Goal: Transaction & Acquisition: Register for event/course

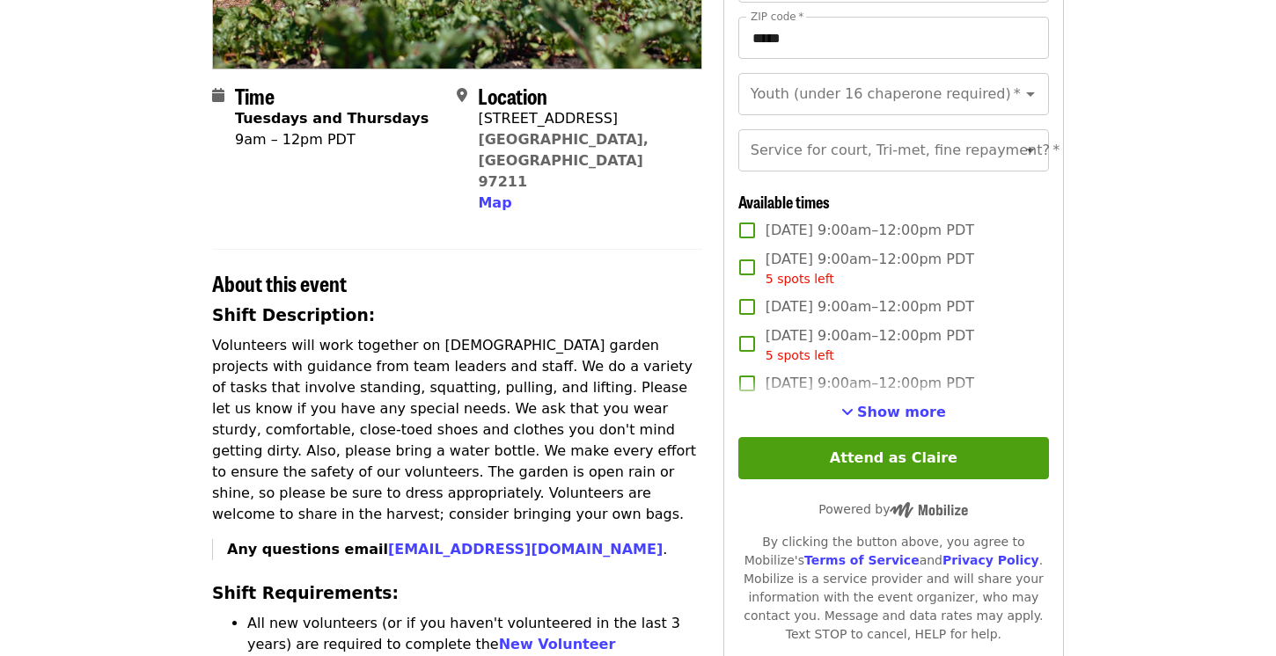
scroll to position [375, 0]
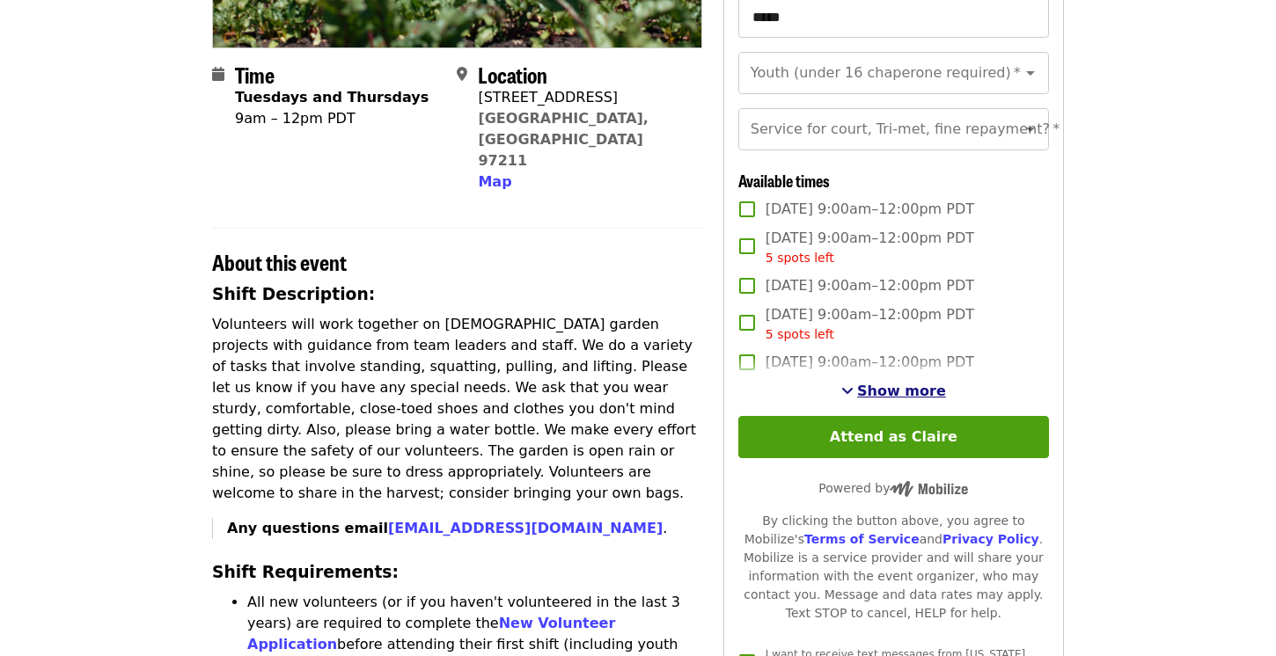
click at [903, 389] on span "Show more" at bounding box center [901, 391] width 89 height 17
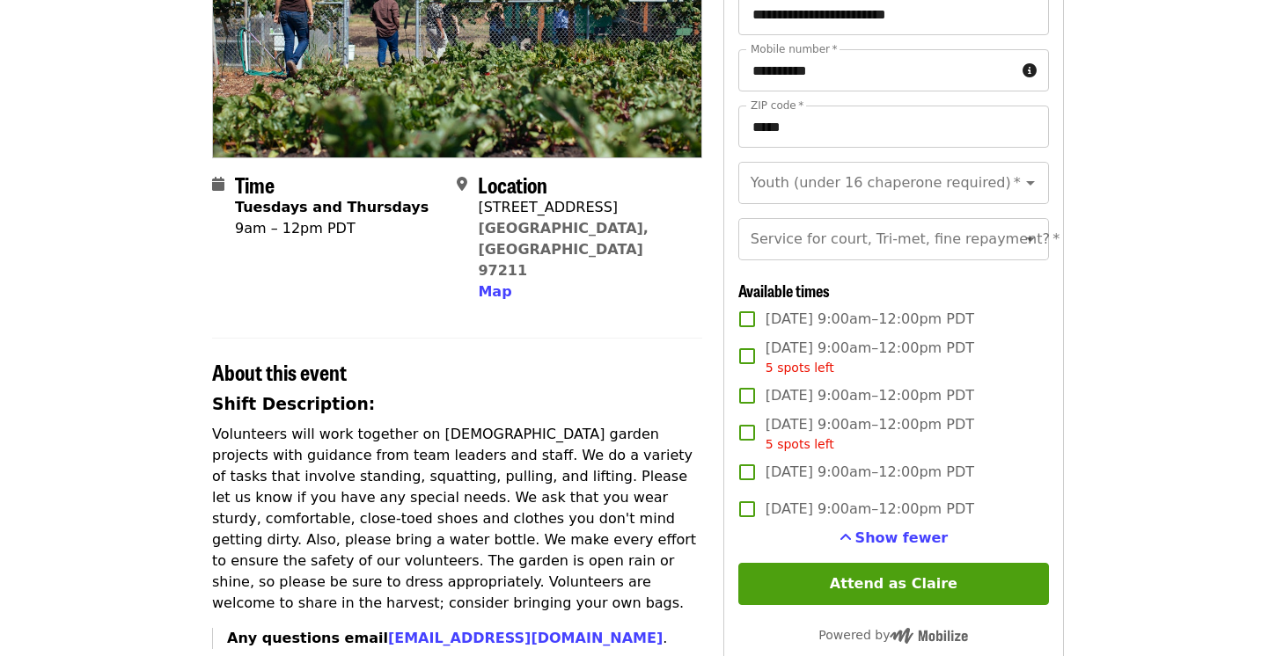
scroll to position [222, 0]
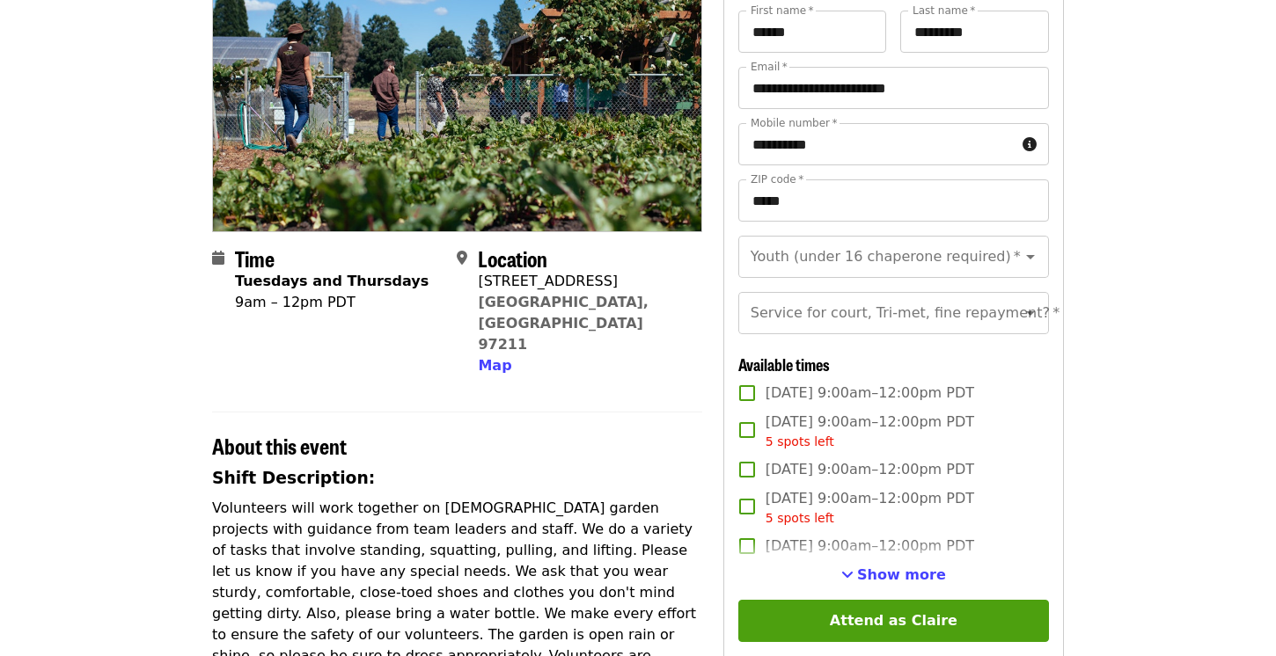
scroll to position [213, 0]
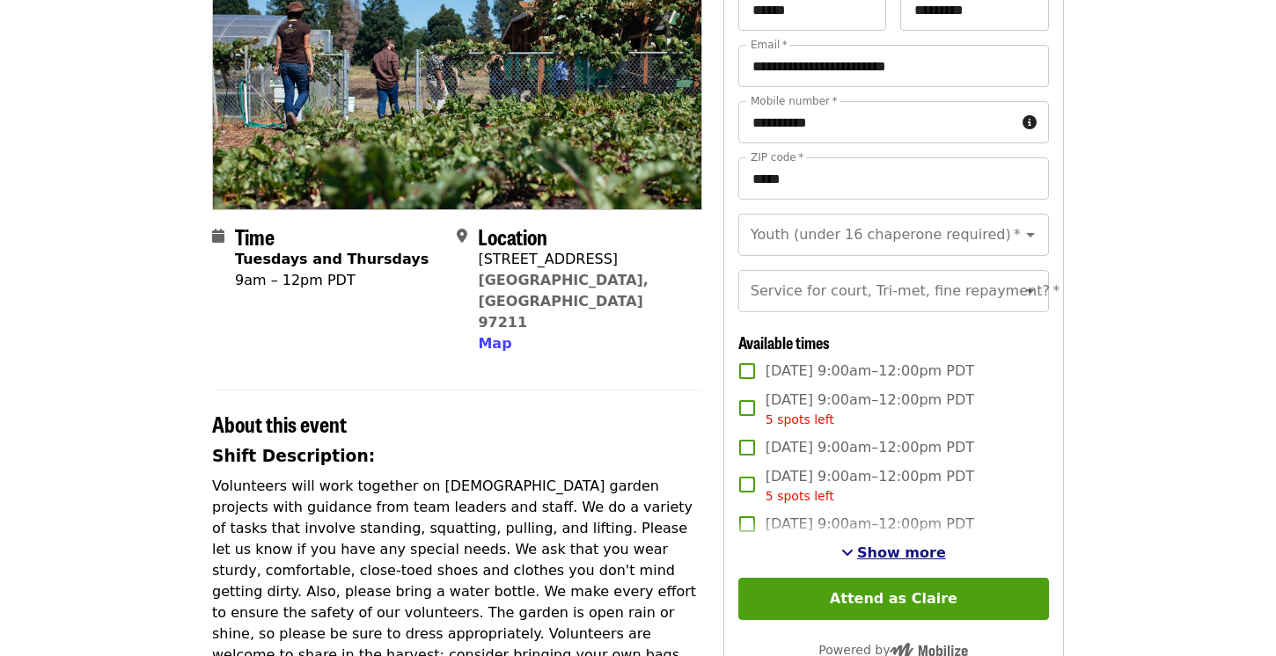
click at [889, 548] on span "Show more" at bounding box center [901, 553] width 89 height 17
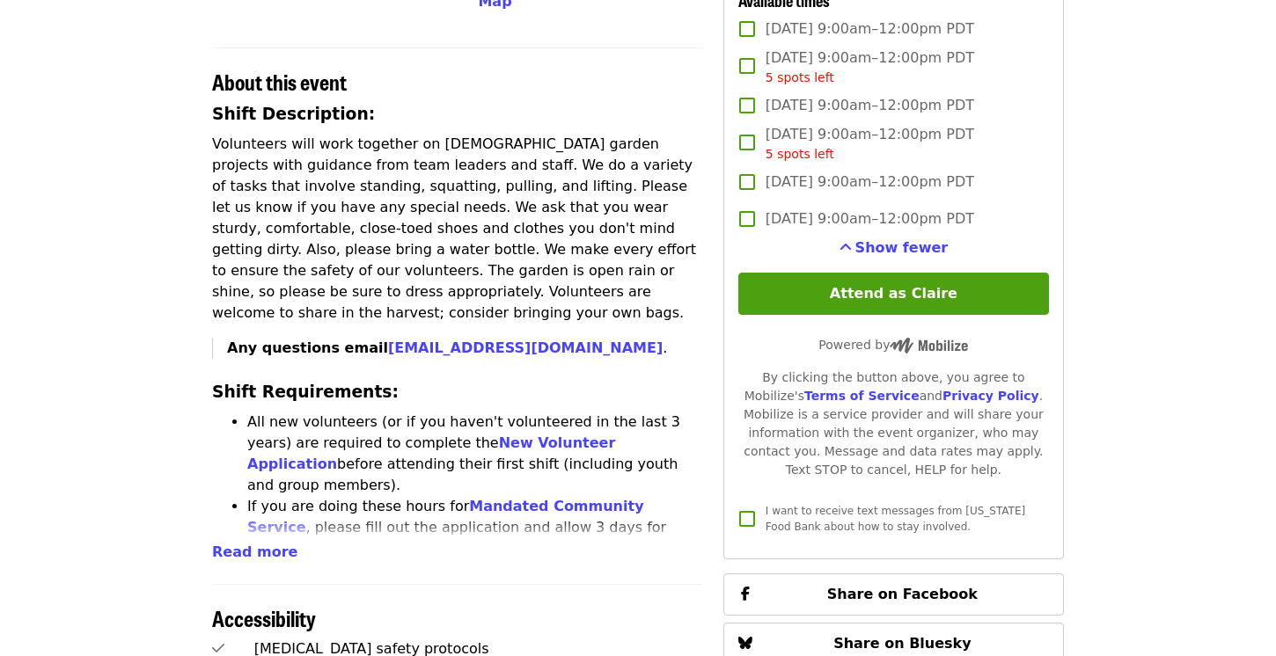
scroll to position [554, 0]
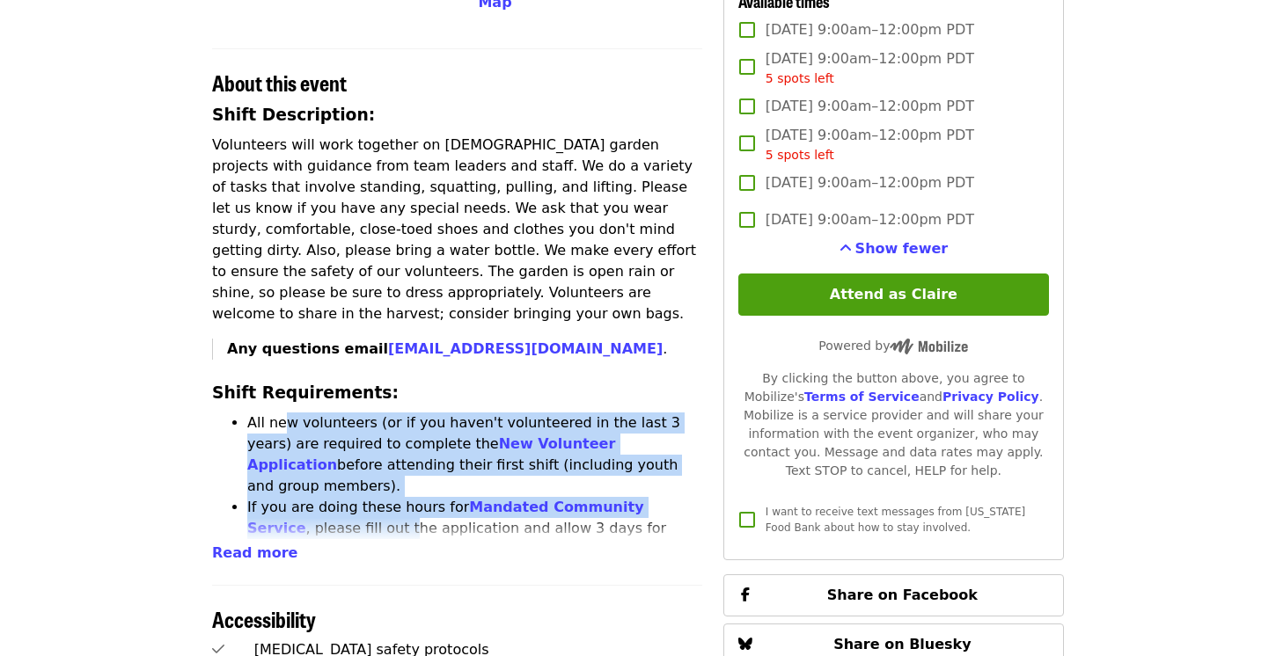
drag, startPoint x: 287, startPoint y: 356, endPoint x: 298, endPoint y: 450, distance: 94.0
click at [298, 450] on ul "All new volunteers (or if you haven't volunteered in the last 3 years) are requ…" at bounding box center [457, 571] width 490 height 317
click at [298, 497] on li "If you are doing these hours for Mandated Community Service , please fill out t…" at bounding box center [474, 539] width 455 height 84
drag, startPoint x: 292, startPoint y: 368, endPoint x: 308, endPoint y: 470, distance: 103.3
click at [308, 470] on ul "All new volunteers (or if you haven't volunteered in the last 3 years) are requ…" at bounding box center [457, 571] width 490 height 317
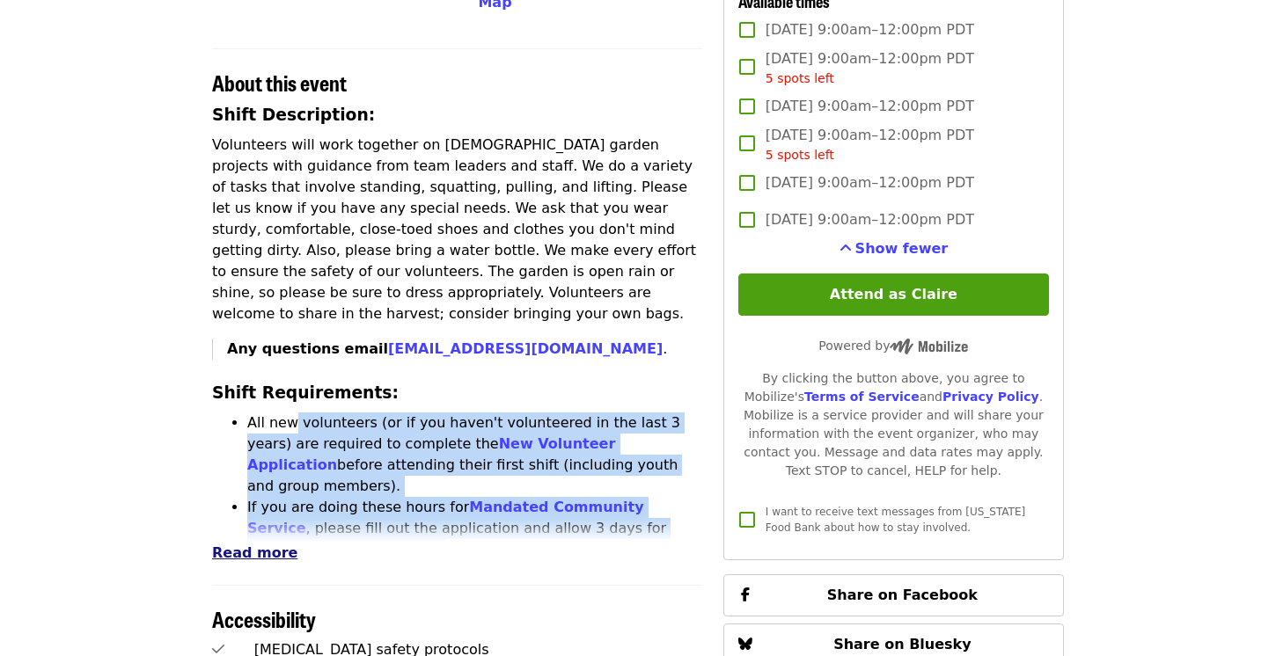
click at [250, 545] on span "Read more" at bounding box center [254, 553] width 85 height 17
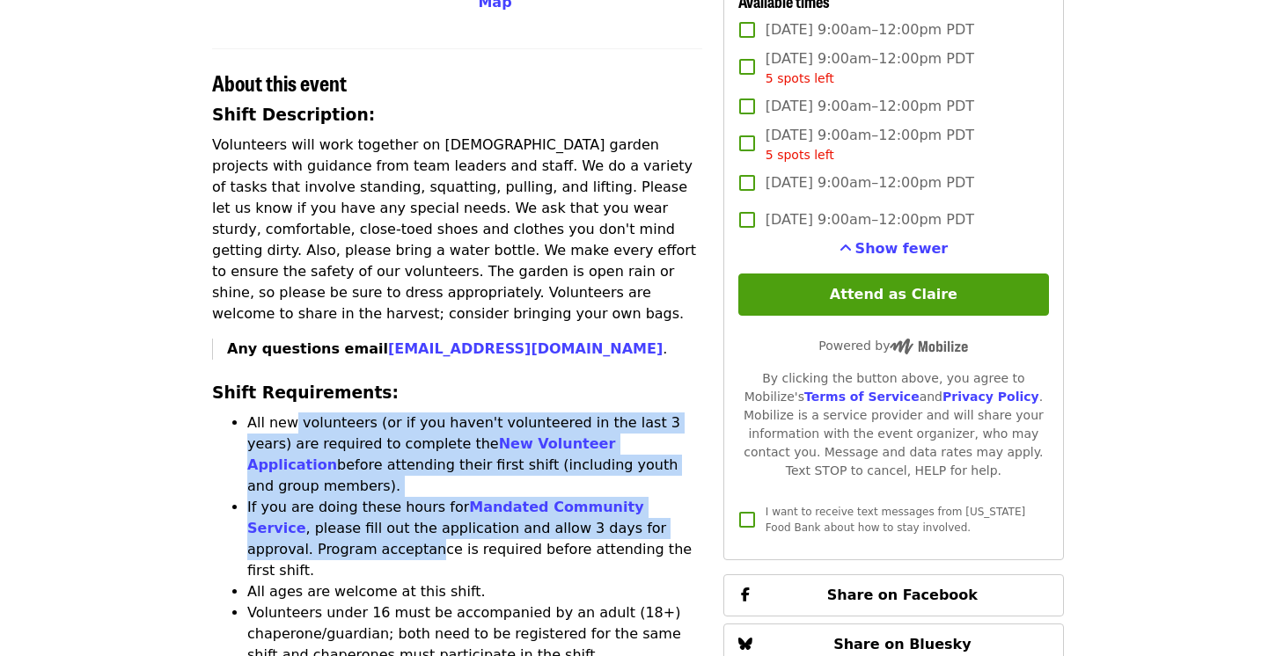
click at [325, 413] on li "All new volunteers (or if you haven't volunteered in the last 3 years) are requ…" at bounding box center [474, 455] width 455 height 84
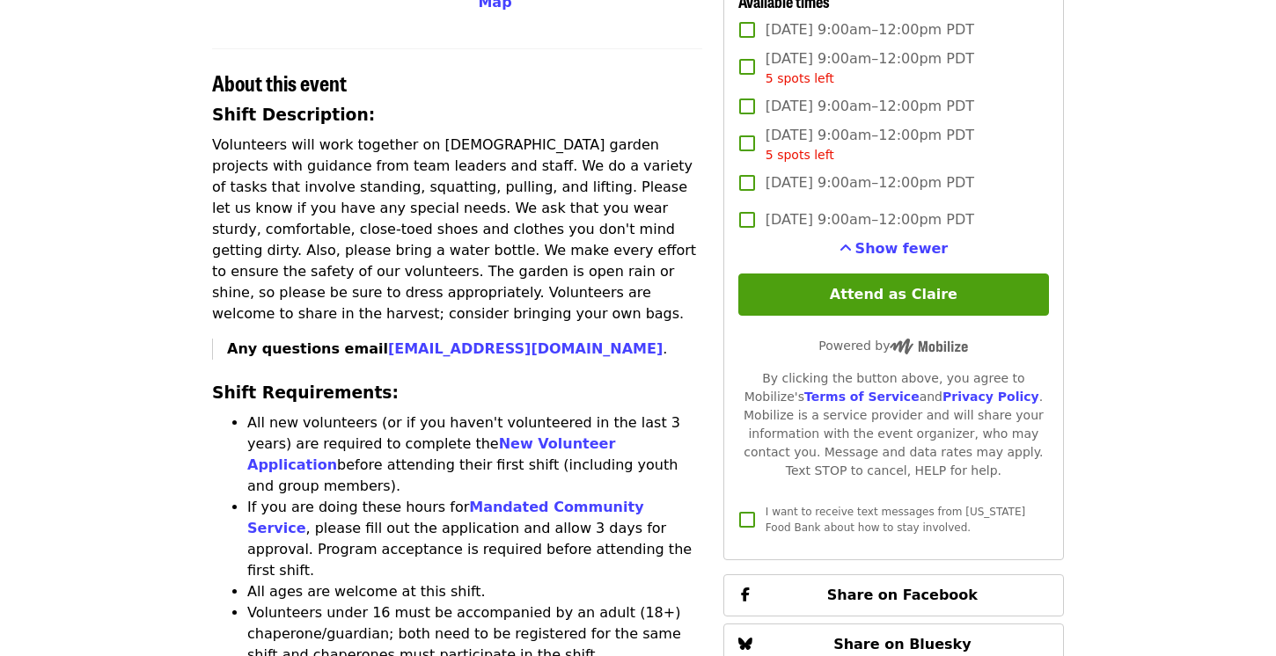
drag, startPoint x: 325, startPoint y: 392, endPoint x: 327, endPoint y: 560, distance: 168.1
click at [327, 560] on ul "All new volunteers (or if you haven't volunteered in the last 3 years) are requ…" at bounding box center [457, 571] width 490 height 317
drag, startPoint x: 327, startPoint y: 560, endPoint x: 332, endPoint y: 585, distance: 25.9
click at [332, 584] on ul "All new volunteers (or if you haven't volunteered in the last 3 years) are requ…" at bounding box center [457, 571] width 490 height 317
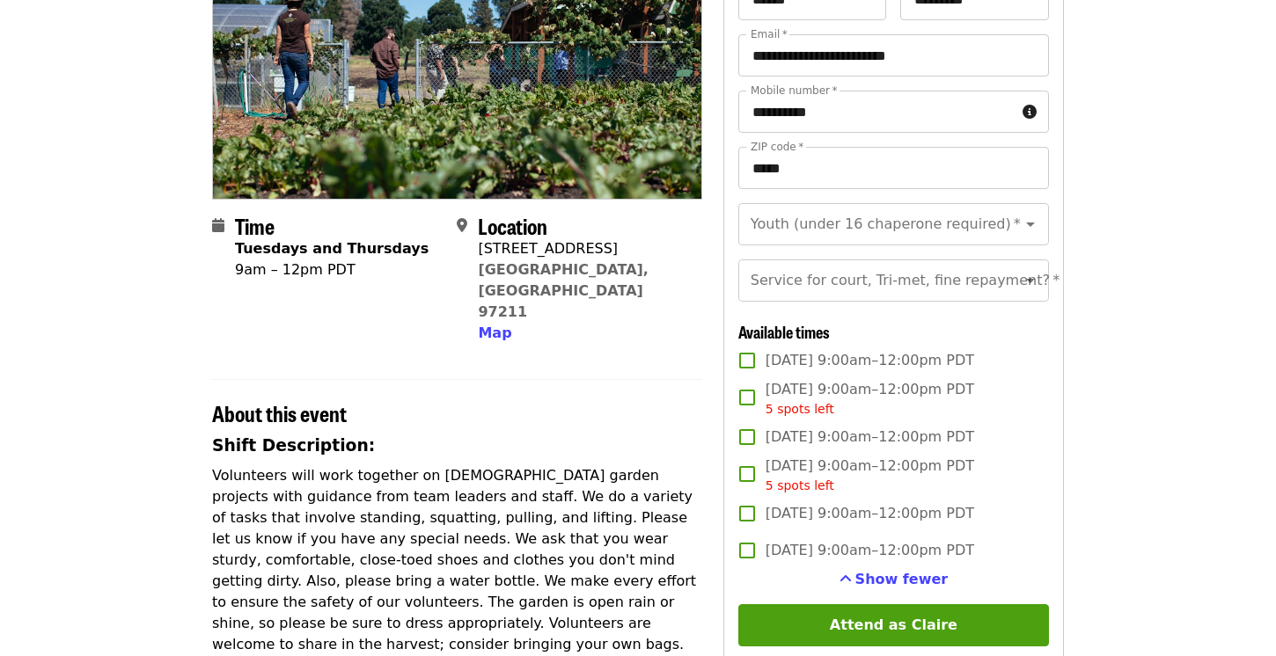
scroll to position [226, 0]
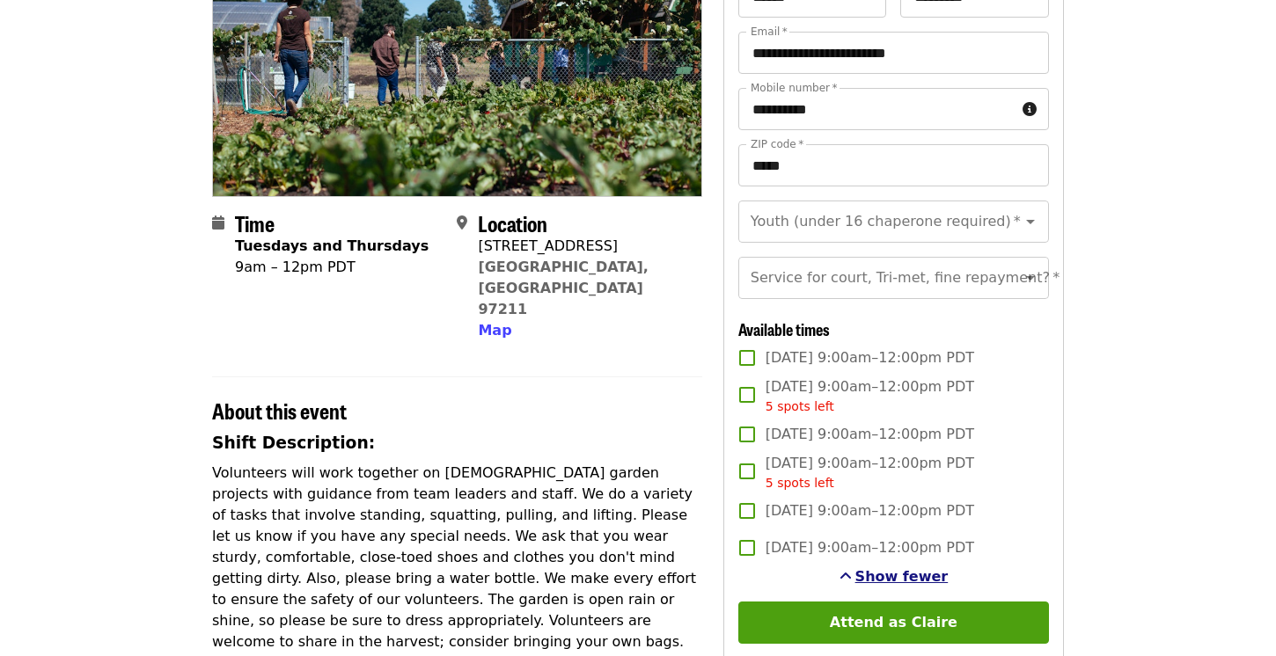
click at [865, 573] on span "Show fewer" at bounding box center [901, 576] width 93 height 17
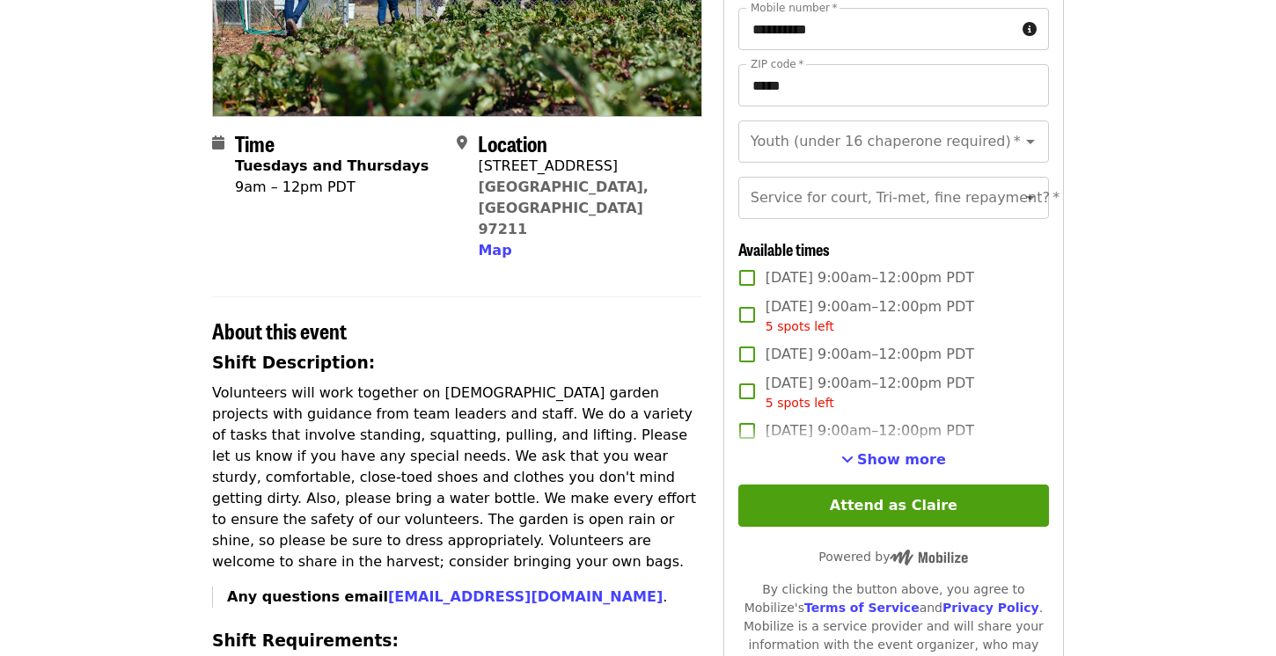
scroll to position [309, 0]
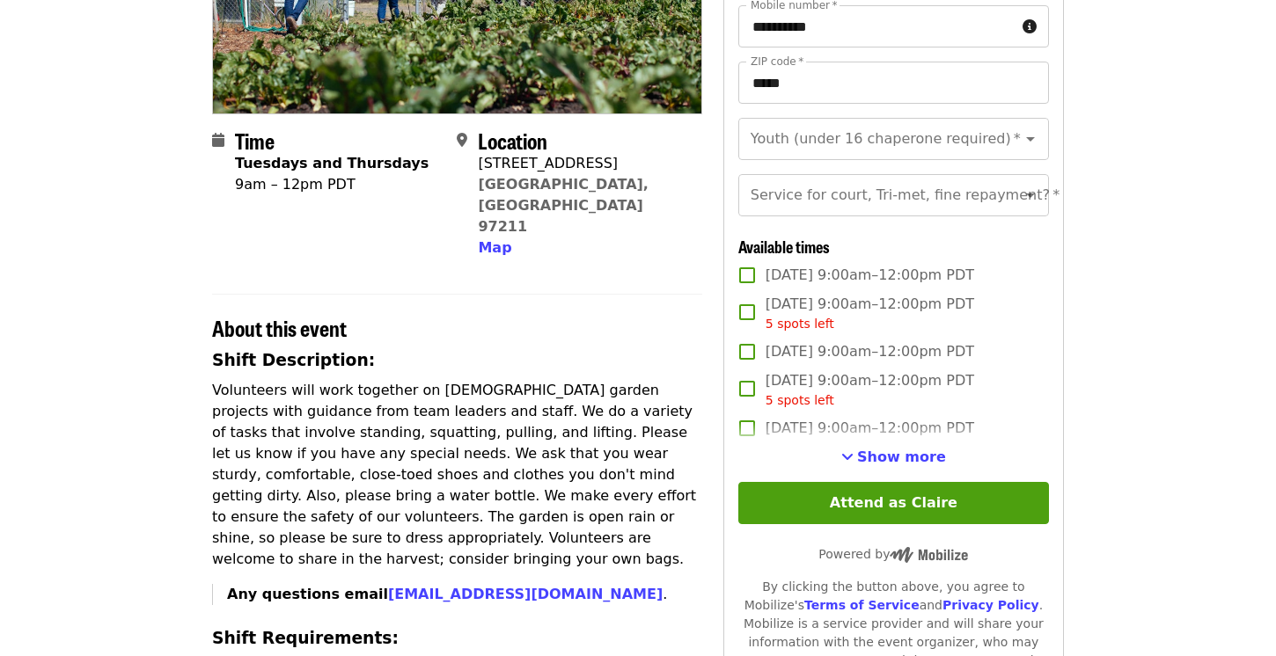
click at [872, 442] on label "Tue, Oct 28, 9:00am–12:00pm PDT" at bounding box center [881, 428] width 306 height 37
click at [868, 455] on span "Show more" at bounding box center [901, 457] width 89 height 17
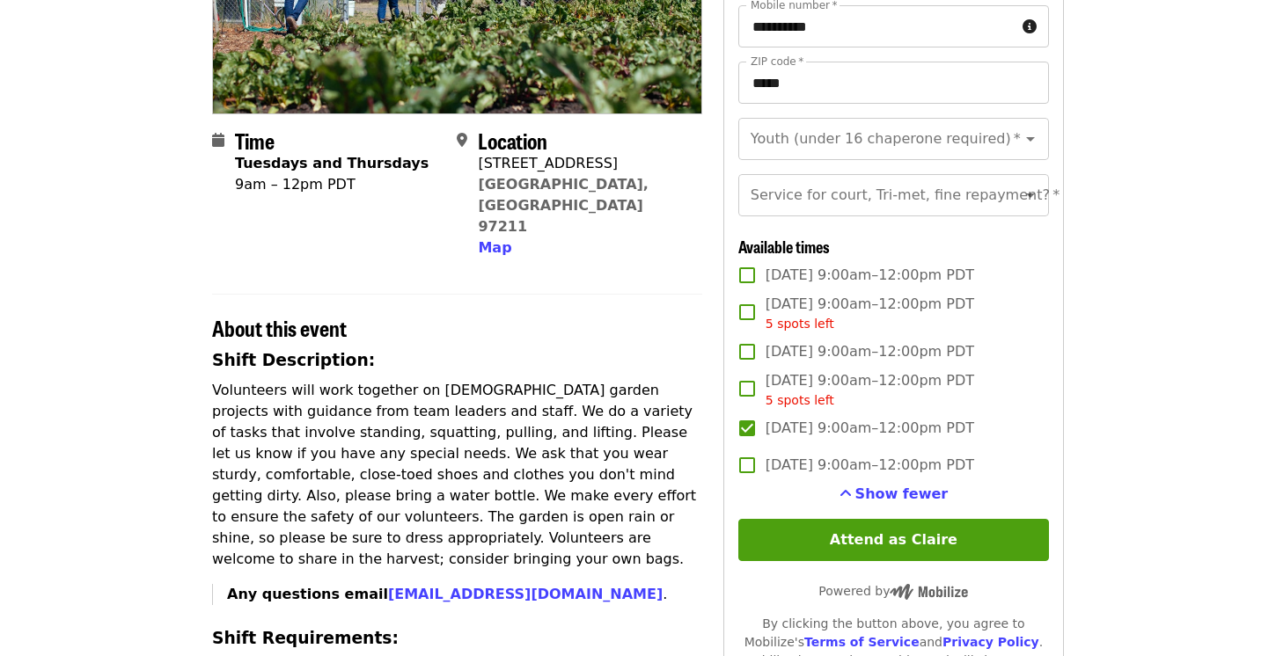
click at [814, 427] on span "Tue, Oct 28, 9:00am–12:00pm PDT" at bounding box center [869, 428] width 209 height 21
